Goal: Transaction & Acquisition: Purchase product/service

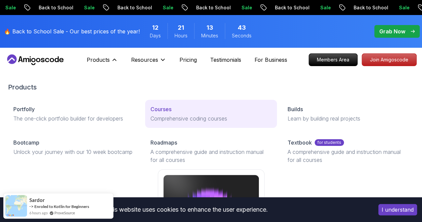
click at [150, 122] on p "Comprehensive coding courses" at bounding box center [210, 118] width 121 height 8
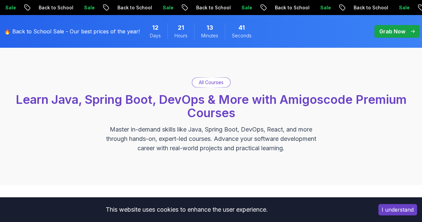
scroll to position [33, 0]
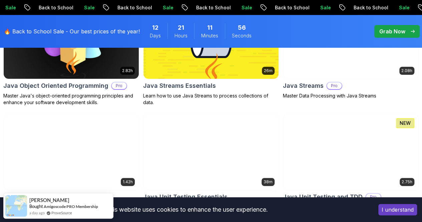
scroll to position [1186, 0]
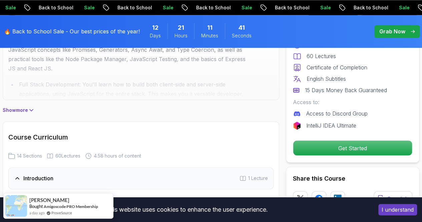
scroll to position [499, 0]
click at [32, 108] on icon at bounding box center [31, 110] width 7 height 7
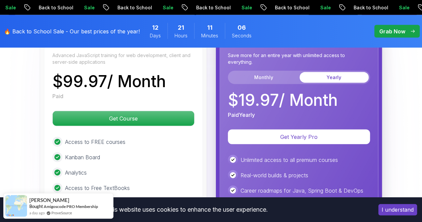
scroll to position [1997, 0]
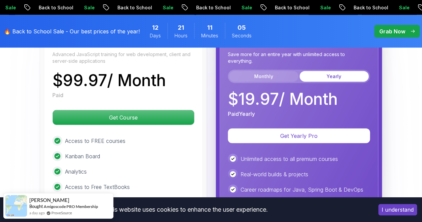
click at [267, 71] on button "Monthly" at bounding box center [263, 76] width 69 height 11
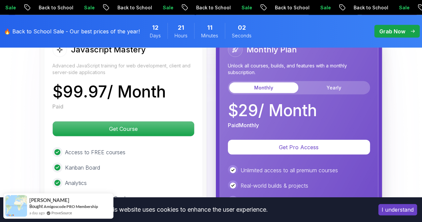
scroll to position [1980, 0]
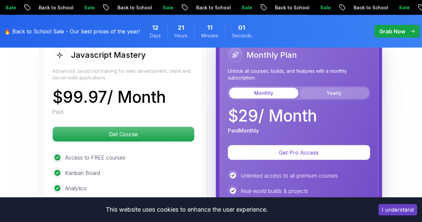
click at [346, 88] on button "Yearly" at bounding box center [334, 93] width 69 height 11
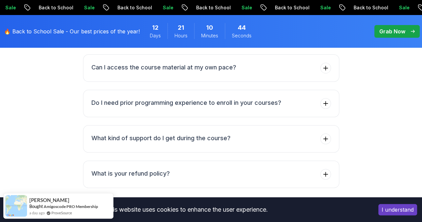
scroll to position [2545, 0]
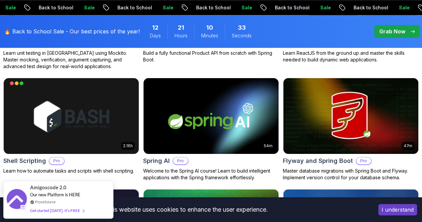
scroll to position [1682, 0]
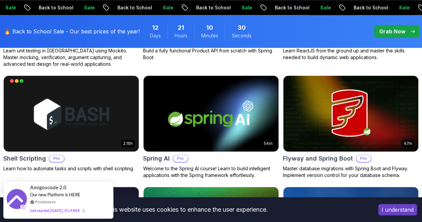
click at [0, 0] on p "Back End" at bounding box center [0, 0] width 0 height 0
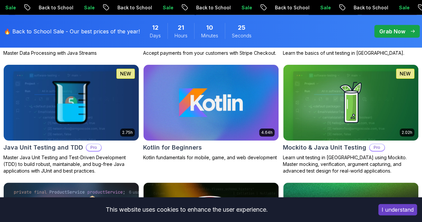
scroll to position [791, 0]
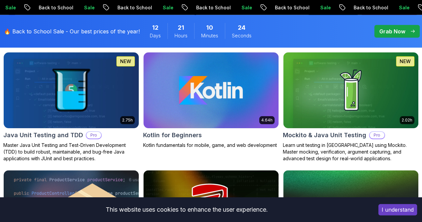
click at [0, 0] on p "Junior" at bounding box center [0, 0] width 0 height 0
